Goal: Task Accomplishment & Management: Complete application form

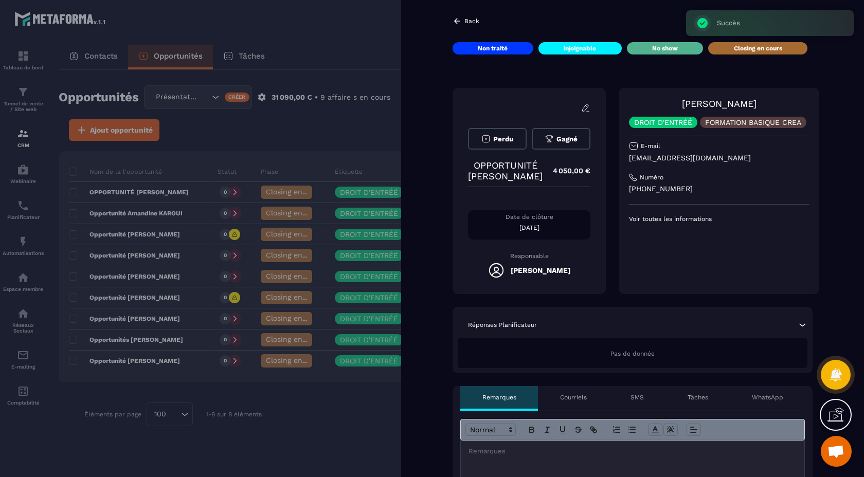
click at [457, 21] on icon at bounding box center [457, 21] width 6 height 6
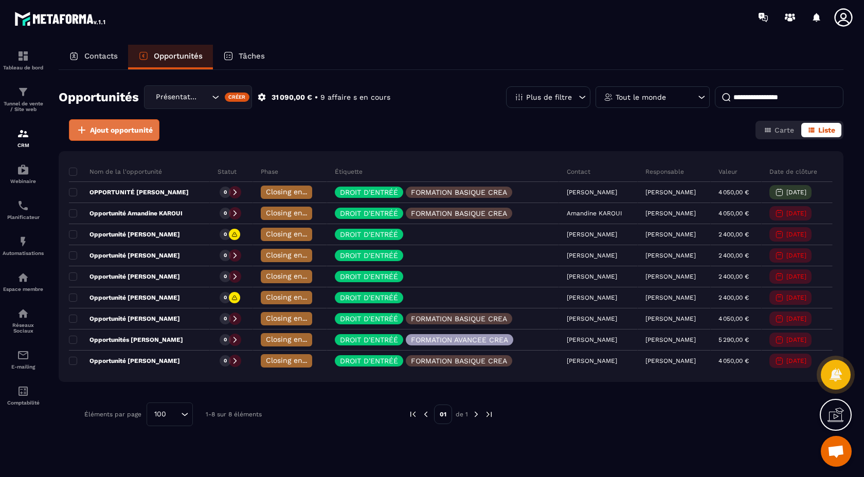
click at [128, 126] on span "Ajout opportunité" at bounding box center [121, 130] width 63 height 10
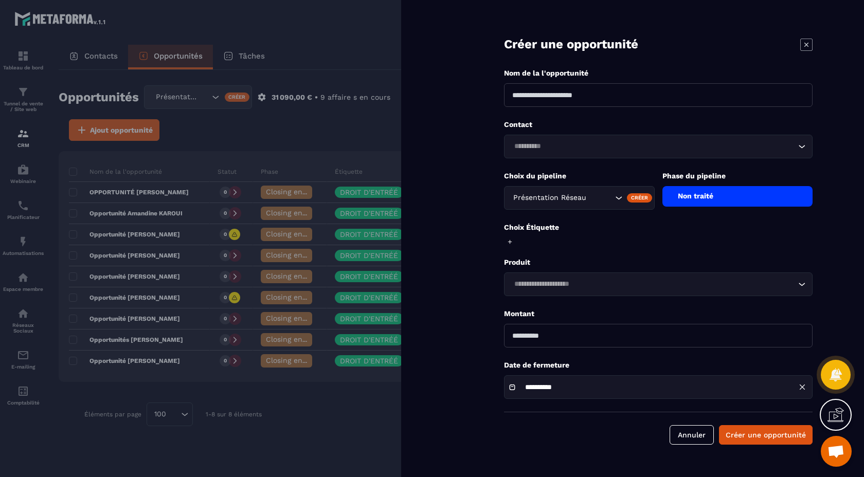
click at [586, 94] on input at bounding box center [658, 95] width 308 height 24
type input "**********"
click at [808, 42] on icon at bounding box center [806, 45] width 12 height 12
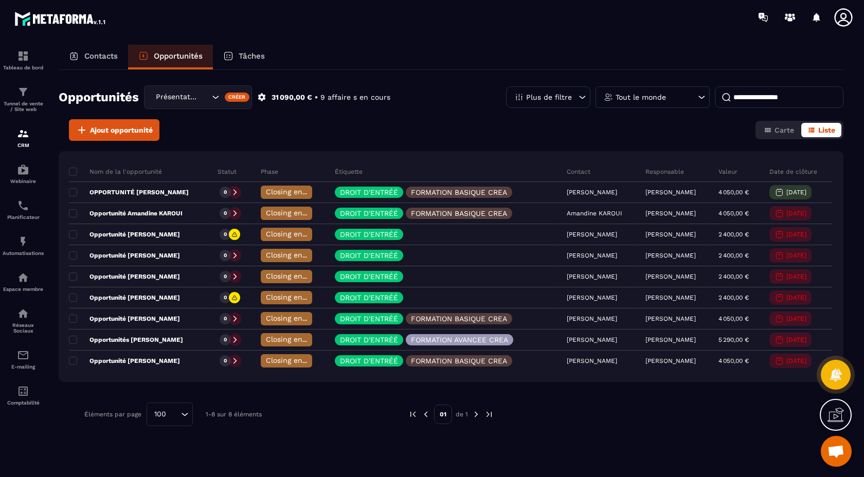
click at [95, 56] on p "Contacts" at bounding box center [100, 55] width 33 height 9
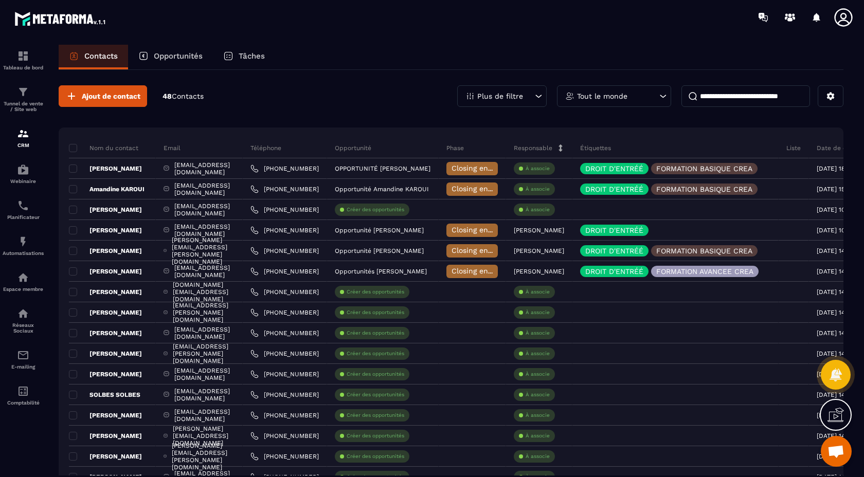
click at [191, 54] on p "Opportunités" at bounding box center [178, 55] width 49 height 9
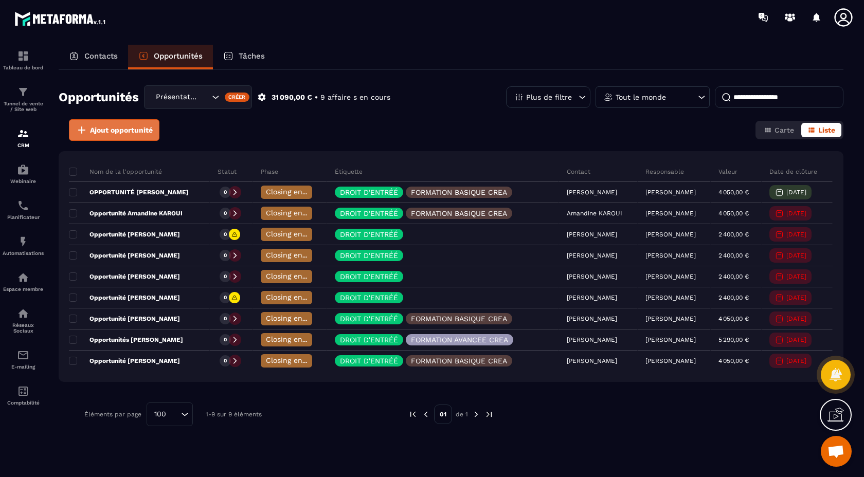
click at [129, 130] on span "Ajout opportunité" at bounding box center [121, 130] width 63 height 10
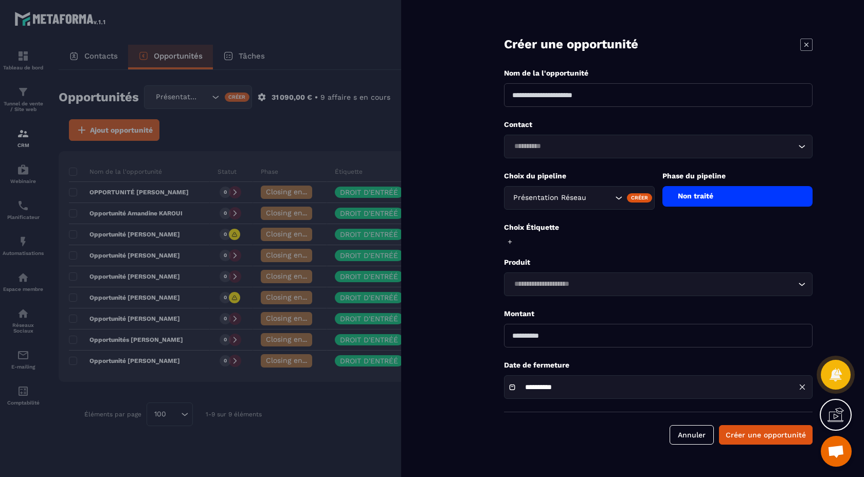
click at [560, 147] on input "Search for option" at bounding box center [652, 146] width 285 height 11
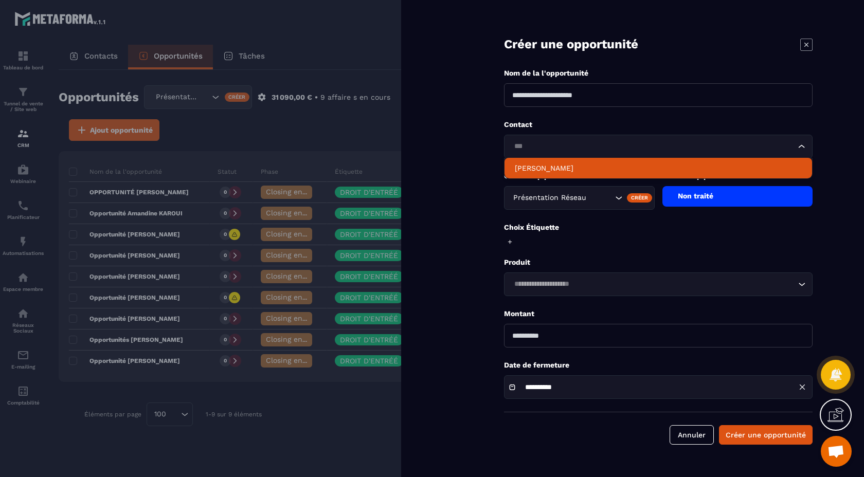
click at [576, 163] on p "[PERSON_NAME]" at bounding box center [658, 168] width 287 height 10
type input "***"
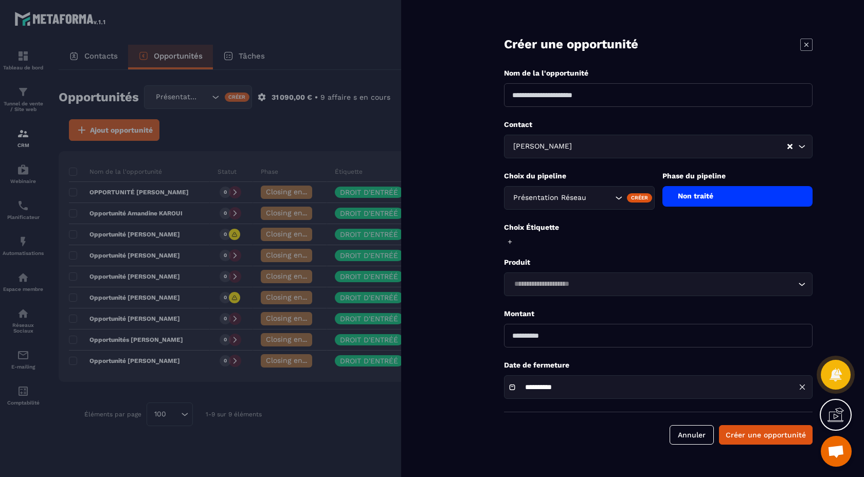
click at [573, 94] on input at bounding box center [658, 95] width 308 height 24
type input "**********"
click at [709, 197] on div "Non traité" at bounding box center [737, 196] width 151 height 21
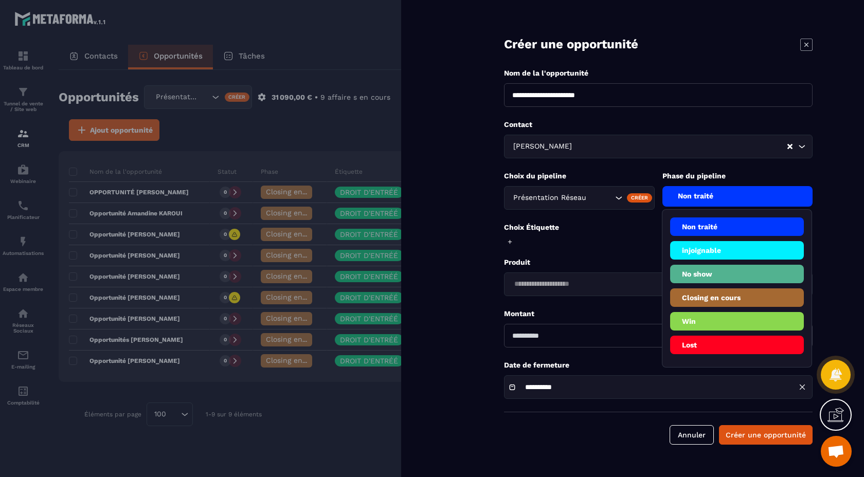
click at [745, 312] on li "Closing en cours" at bounding box center [737, 321] width 134 height 19
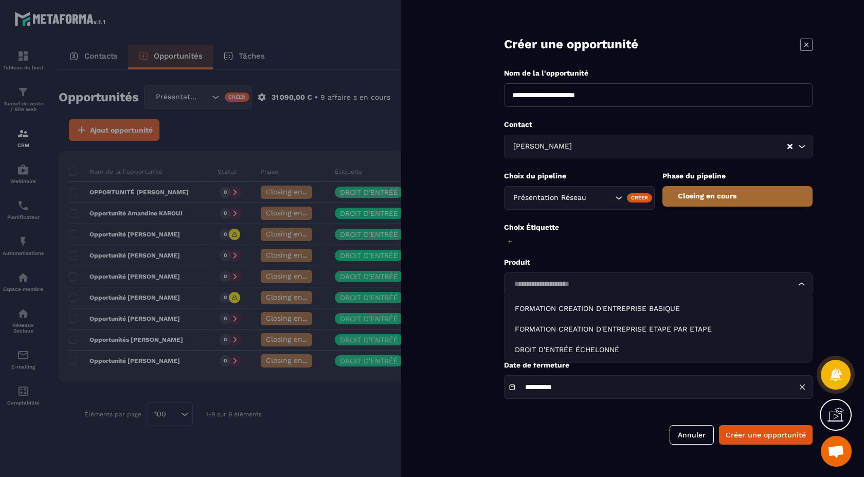
click at [558, 279] on input "Search for option" at bounding box center [652, 284] width 285 height 11
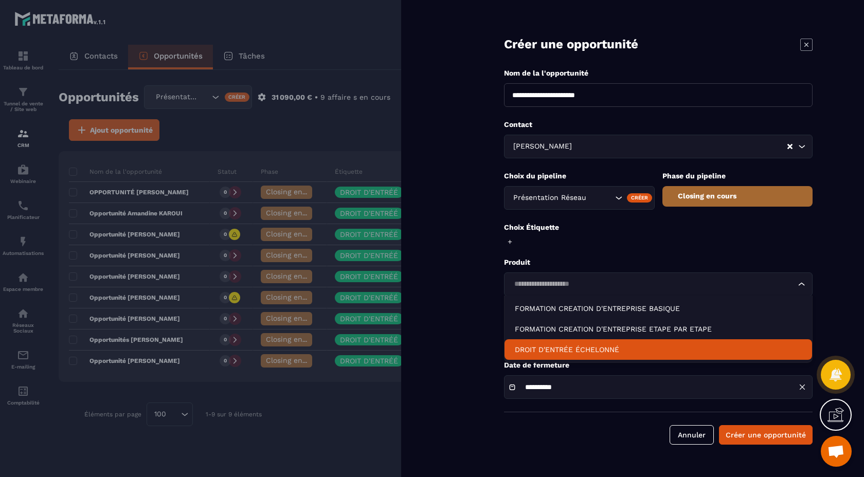
click at [600, 348] on p "DROIT D'ENTRÉE ÉCHELONNÉ" at bounding box center [658, 349] width 287 height 10
type input "****"
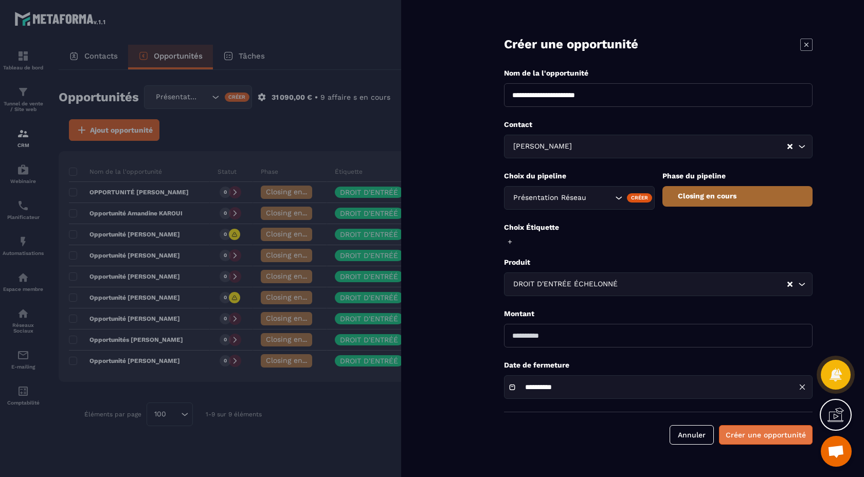
click at [770, 437] on button "Créer une opportunité" at bounding box center [766, 435] width 94 height 20
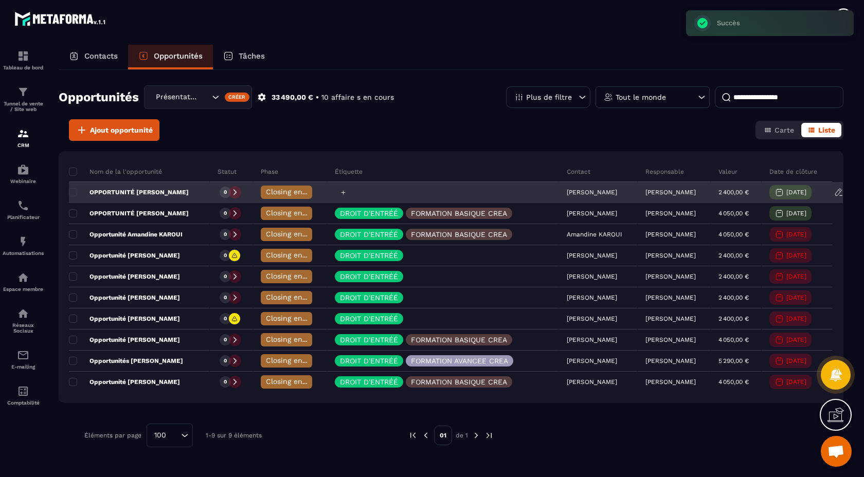
click at [340, 189] on icon at bounding box center [343, 192] width 7 height 7
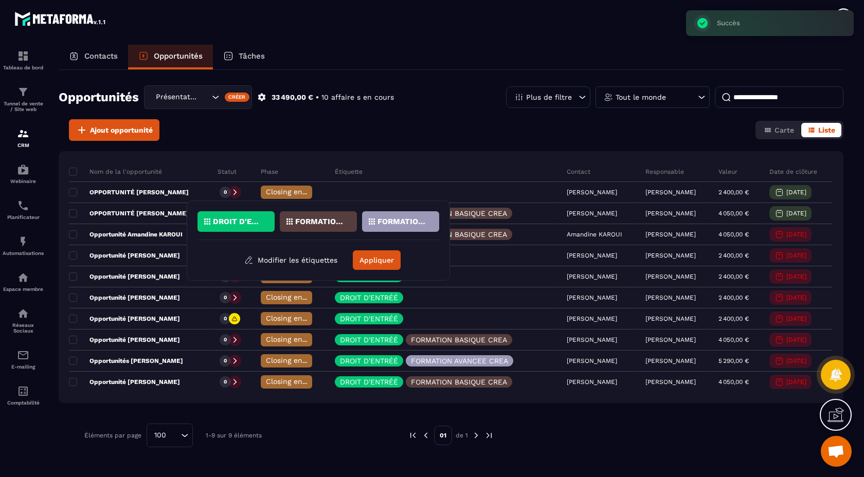
click at [280, 216] on div "DROIT D'ENTRÉÉ" at bounding box center [318, 221] width 77 height 21
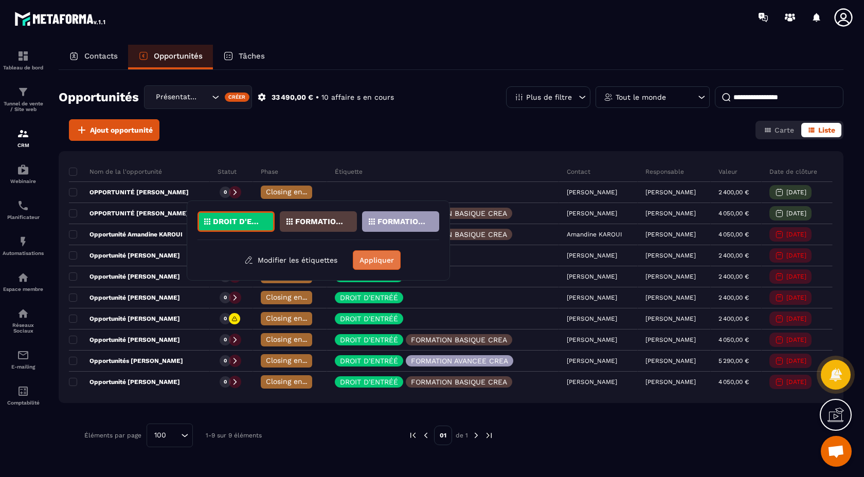
click at [380, 257] on button "Appliquer" at bounding box center [377, 260] width 48 height 20
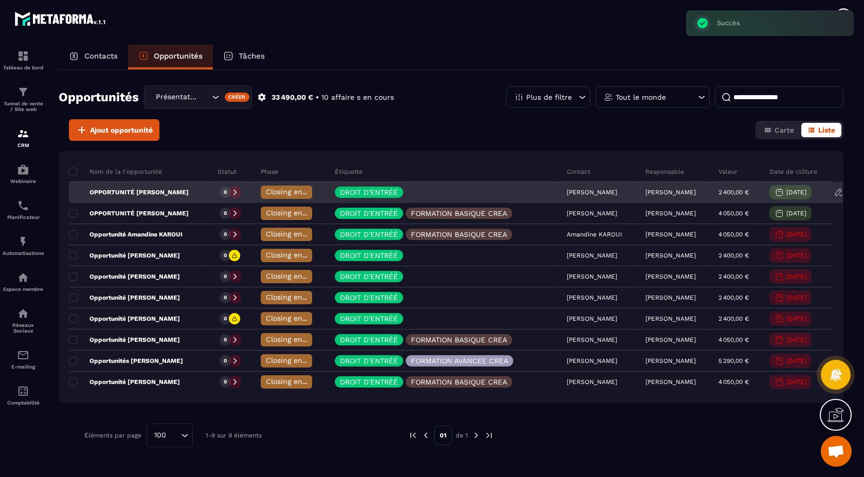
click at [147, 192] on p "OPPORTUNITÉ [PERSON_NAME]" at bounding box center [129, 192] width 120 height 8
